Goal: Connect with others

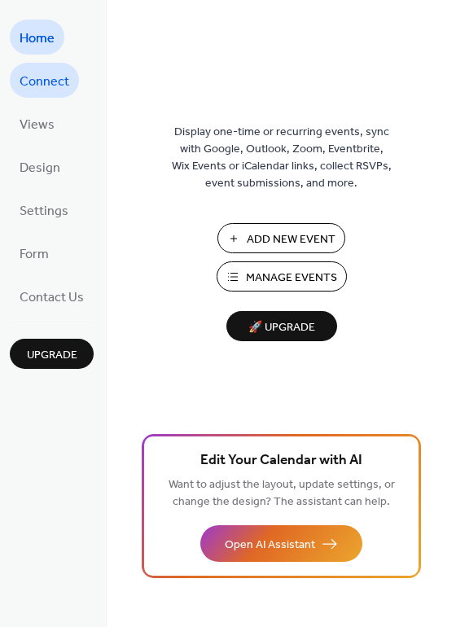
click at [46, 85] on span "Connect" at bounding box center [45, 81] width 50 height 25
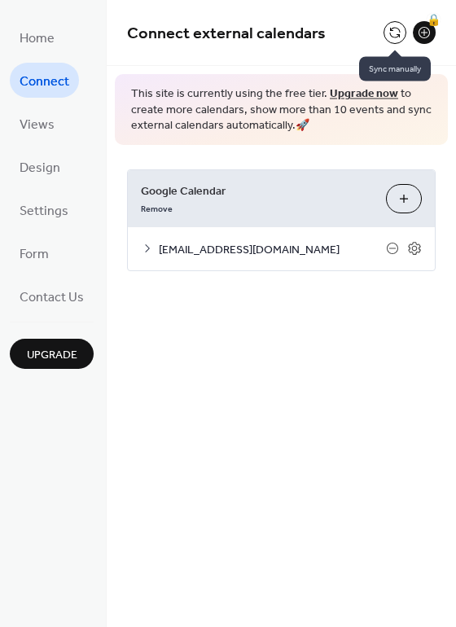
click at [395, 36] on button at bounding box center [394, 32] width 23 height 23
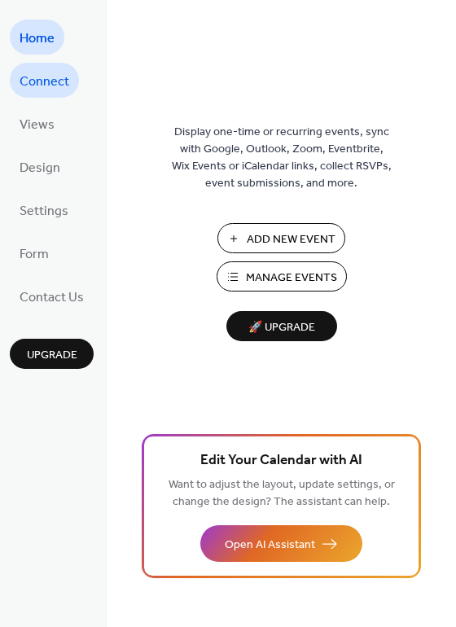
click at [46, 80] on span "Connect" at bounding box center [45, 81] width 50 height 25
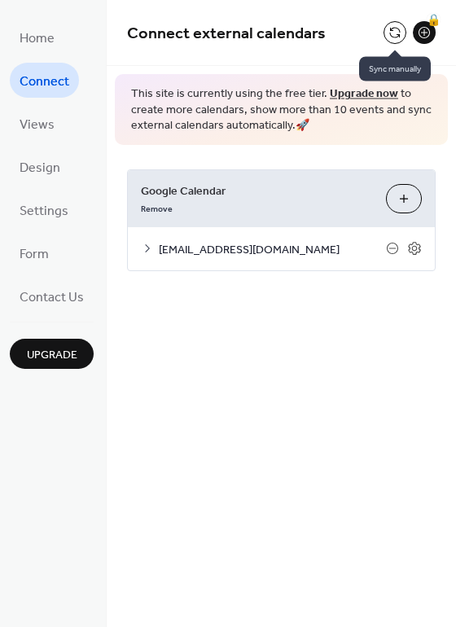
click at [391, 32] on button at bounding box center [394, 32] width 23 height 23
click at [388, 34] on button at bounding box center [394, 32] width 23 height 23
